Goal: Transaction & Acquisition: Purchase product/service

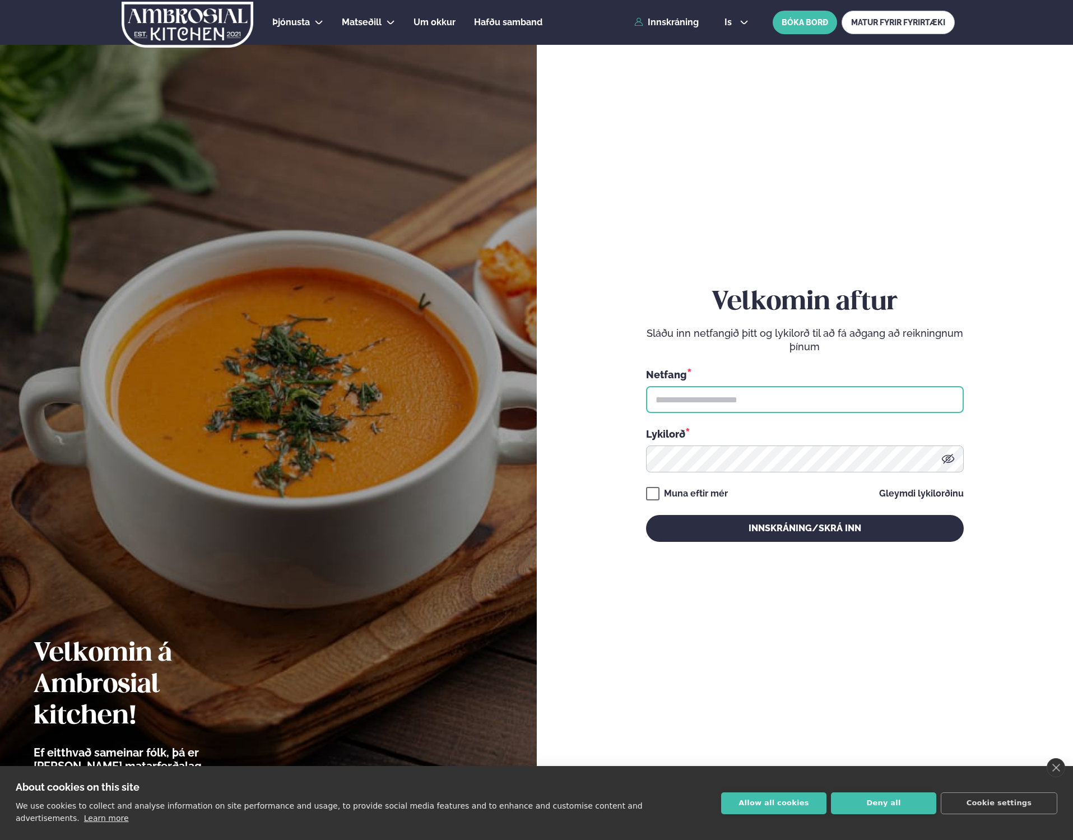
click at [735, 402] on input "text" at bounding box center [805, 399] width 318 height 27
type input "**********"
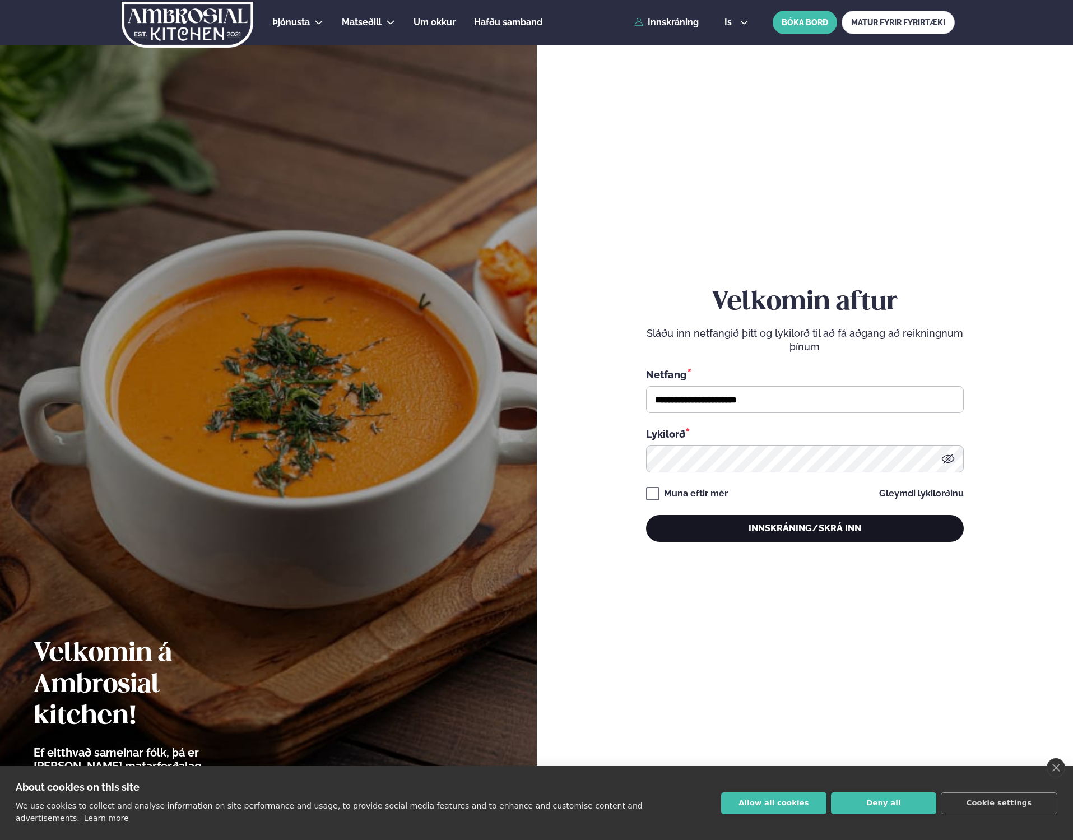
click at [796, 529] on button "Innskráning/Skrá inn" at bounding box center [805, 528] width 318 height 27
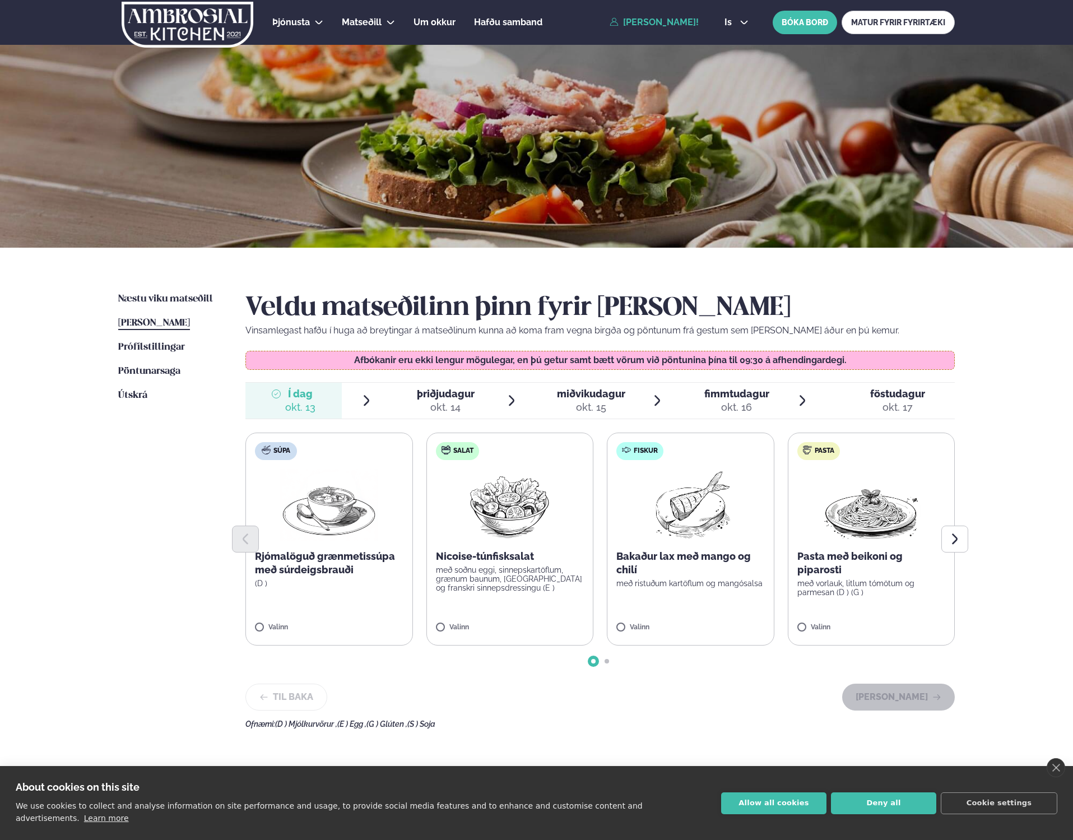
click at [873, 542] on div at bounding box center [600, 539] width 710 height 27
click at [848, 571] on p "Pasta með beikoni og piparosti" at bounding box center [871, 563] width 149 height 27
click at [904, 712] on div "Veldu matseðilinn þinn fyrir [PERSON_NAME] Vinsamlegast hafðu í huga að breytin…" at bounding box center [600, 511] width 710 height 436
click at [911, 697] on button "[PERSON_NAME]" at bounding box center [898, 697] width 113 height 27
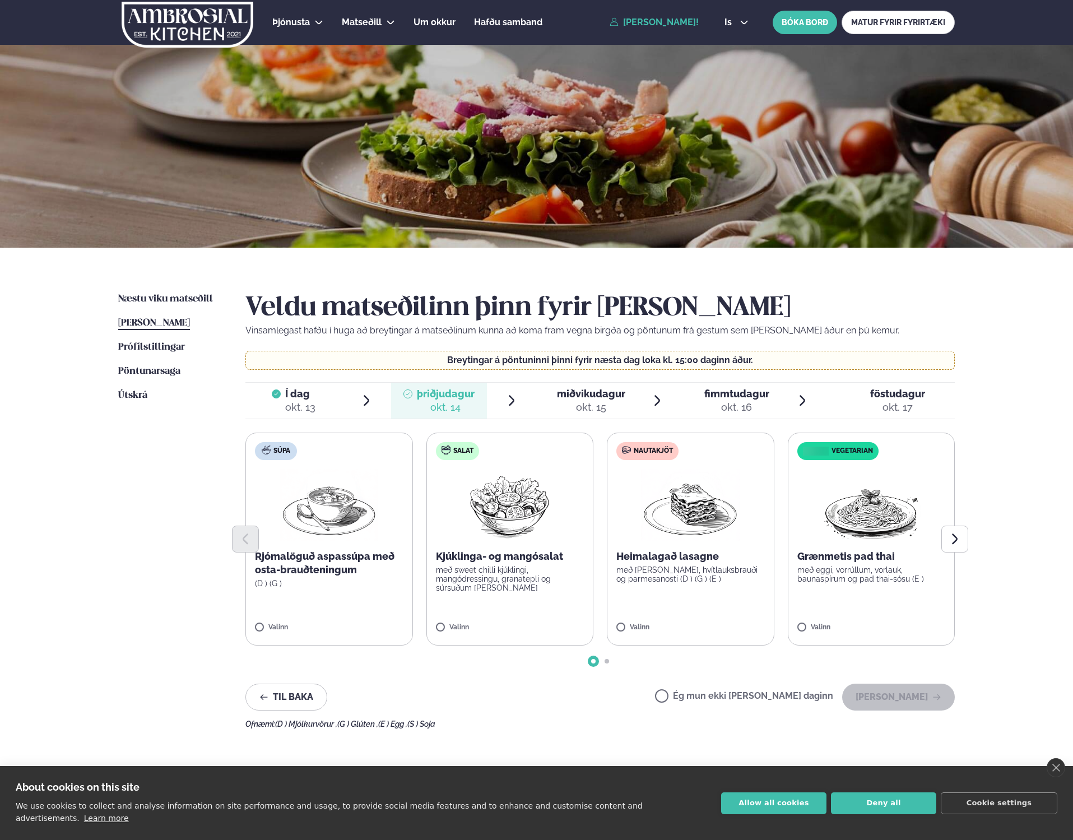
click at [665, 571] on p "með [PERSON_NAME], hvítlauksbrauði og parmesanosti (D ) (G ) (E )" at bounding box center [690, 574] width 149 height 18
click at [906, 698] on button "[PERSON_NAME]" at bounding box center [898, 697] width 113 height 27
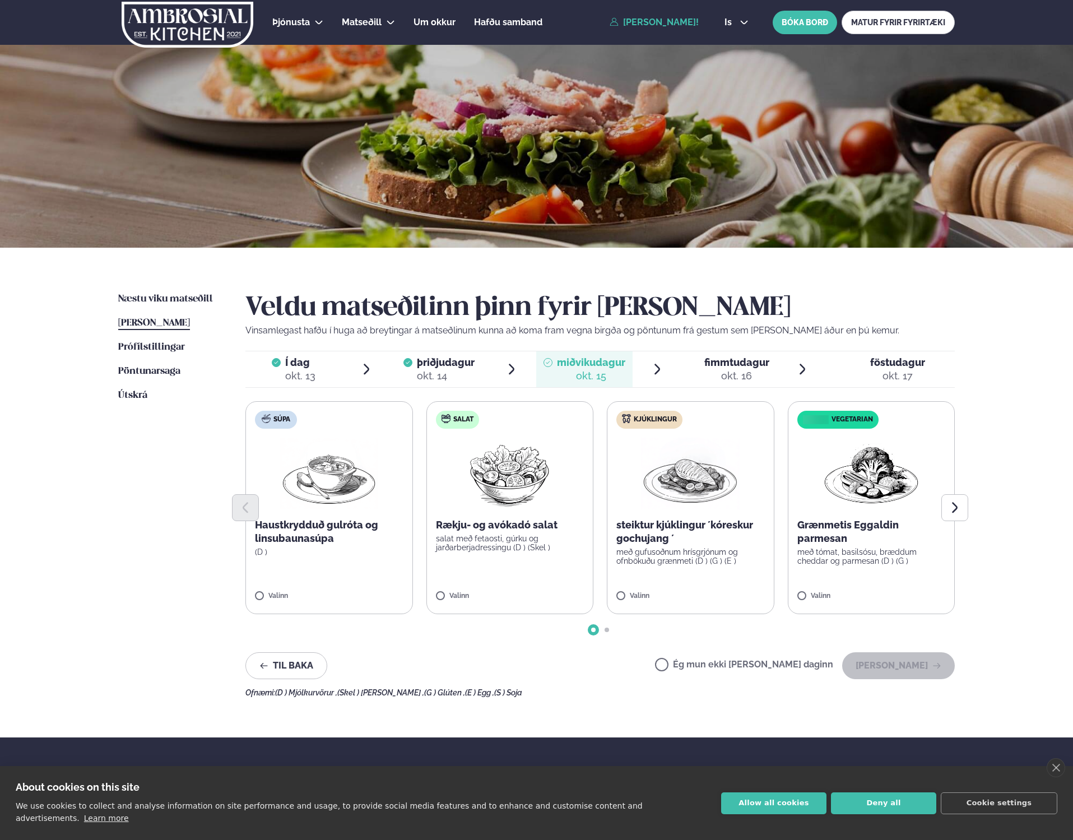
click at [657, 555] on p "með gufusoðnum hrísgrjónum og ofnbökuðu grænmeti (D ) (G ) (E )" at bounding box center [690, 557] width 149 height 18
click at [908, 669] on button "[PERSON_NAME]" at bounding box center [898, 665] width 113 height 27
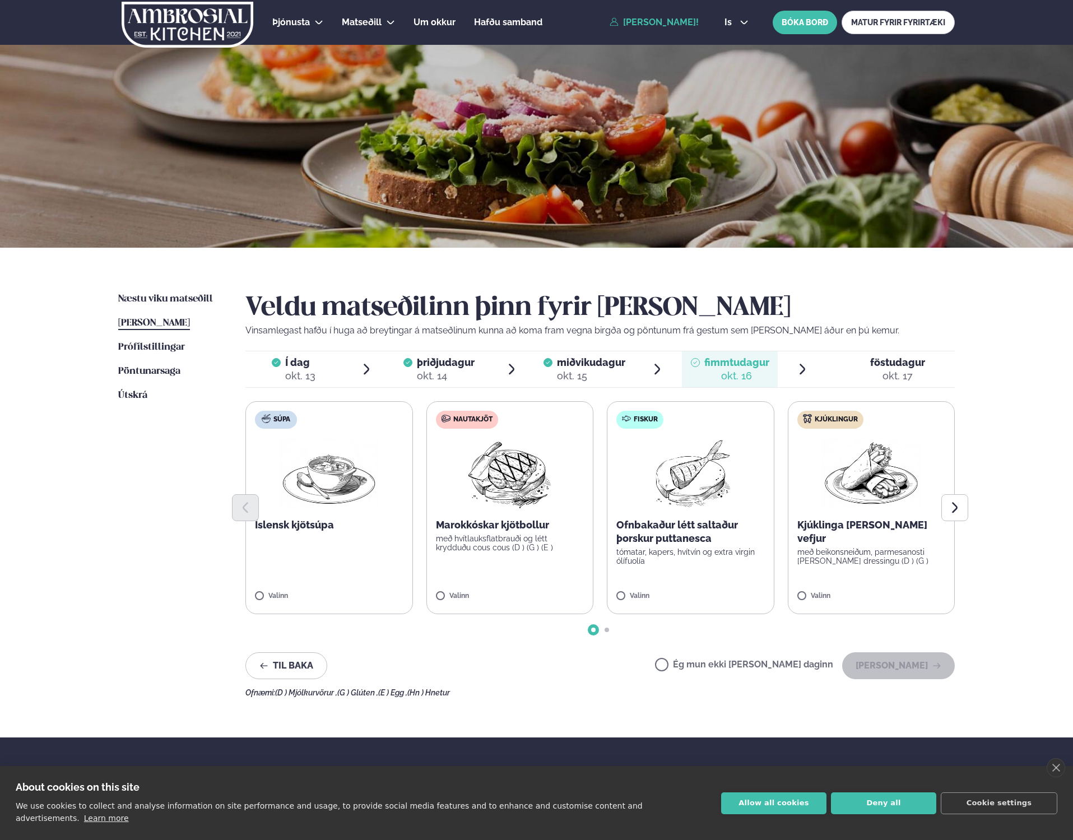
click at [300, 521] on p "Íslensk kjötsúpa" at bounding box center [329, 524] width 149 height 13
click at [299, 566] on label "Súpa Íslensk kjötsúpa Valinn" at bounding box center [328, 507] width 167 height 213
click at [277, 604] on div "Valinn" at bounding box center [329, 598] width 149 height 12
click at [322, 547] on label "Súpa Íslensk kjötsúpa 1" at bounding box center [329, 507] width 168 height 213
click at [899, 670] on button "[PERSON_NAME]" at bounding box center [898, 665] width 113 height 27
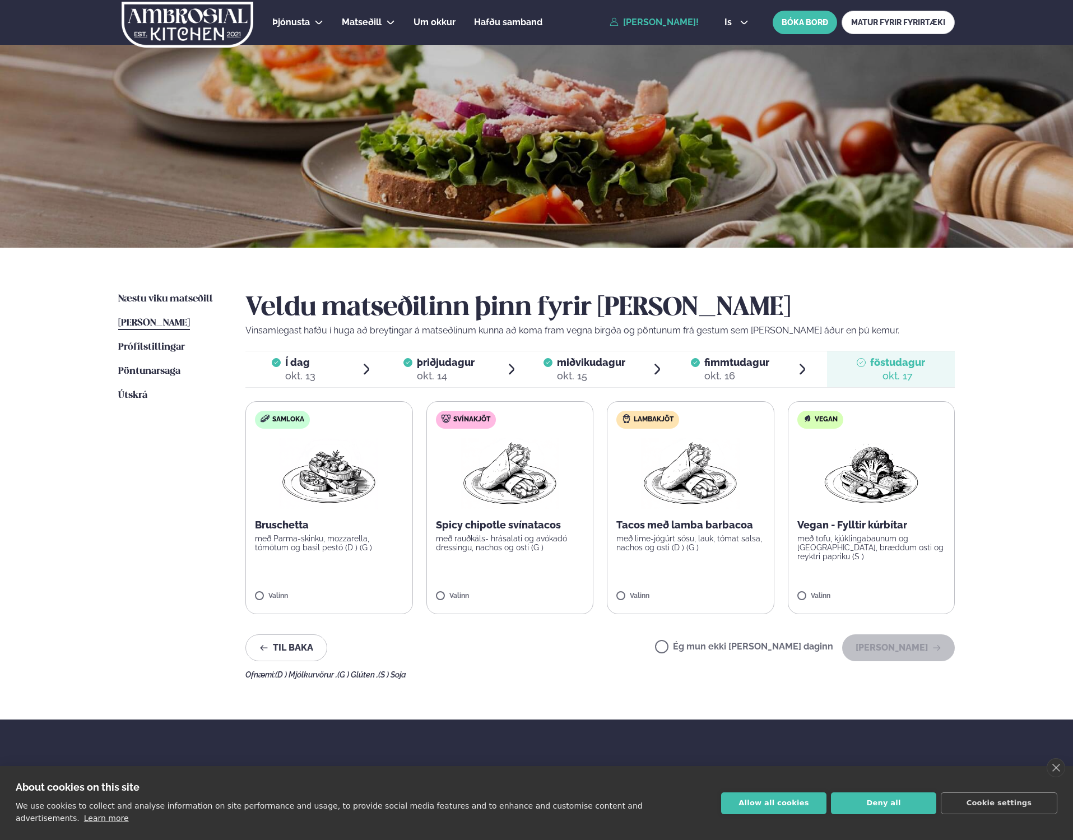
click at [679, 525] on p "Tacos með lamba barbacoa" at bounding box center [690, 524] width 149 height 13
click at [920, 646] on button "[PERSON_NAME]" at bounding box center [898, 647] width 113 height 27
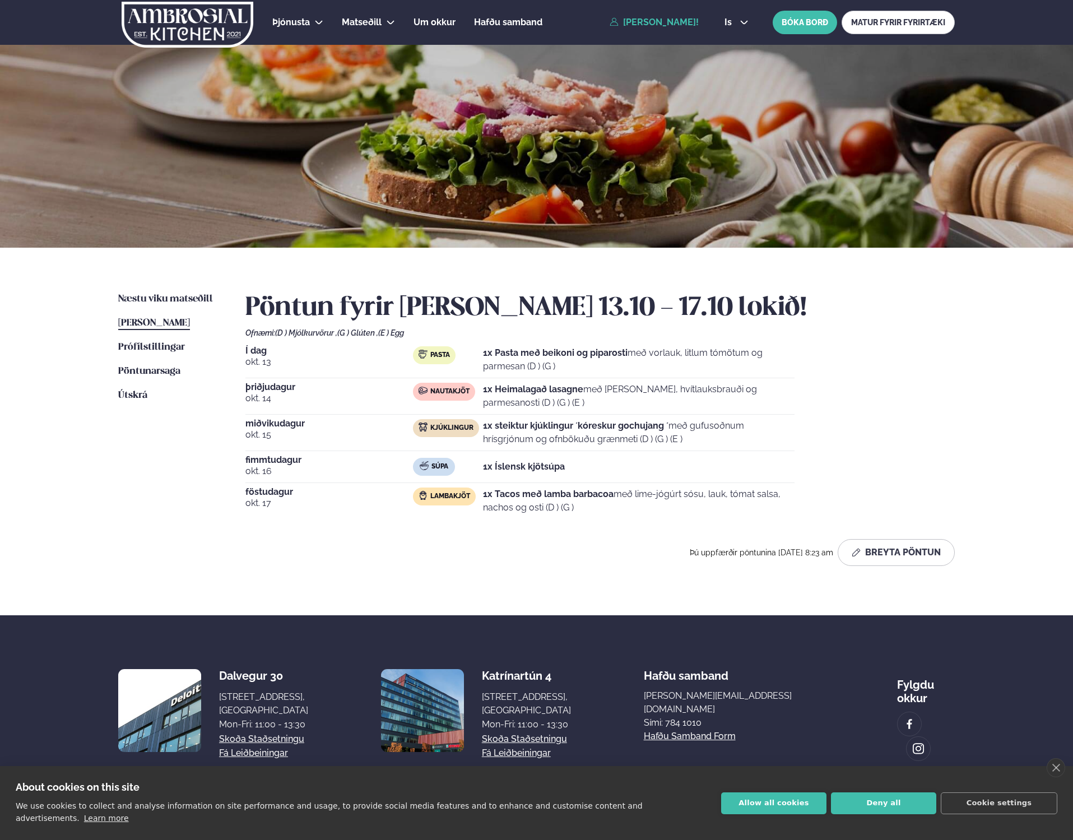
scroll to position [2, 0]
